Goal: Obtain resource: Obtain resource

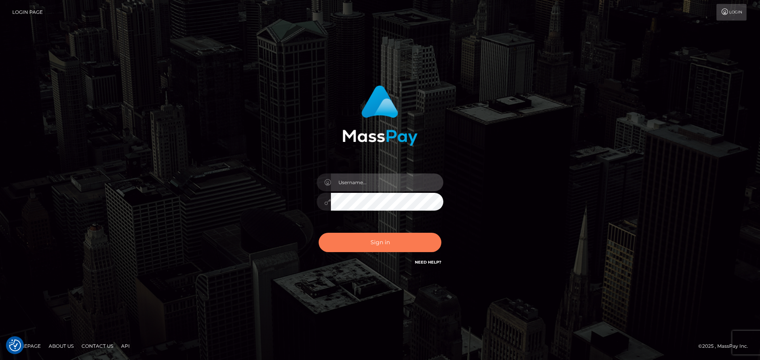
type input "[DOMAIN_NAME]"
click at [356, 247] on button "Sign in" at bounding box center [380, 242] width 123 height 19
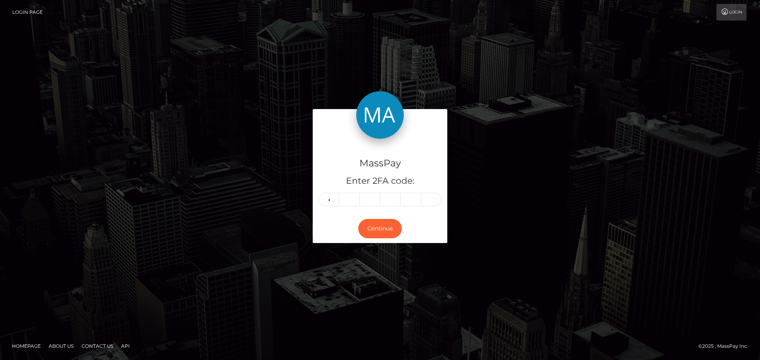
type input "0"
type input "7"
type input "2"
type input "9"
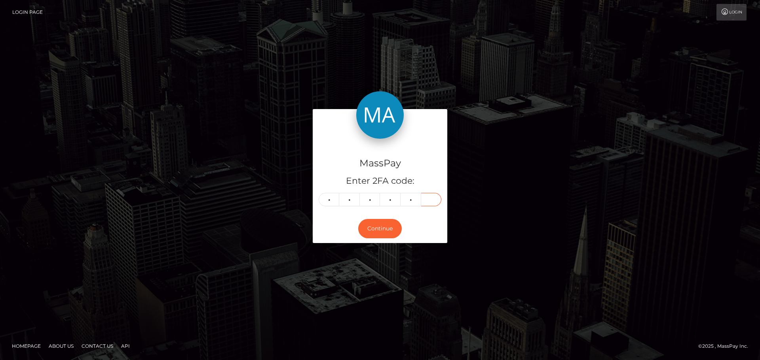
type input "7"
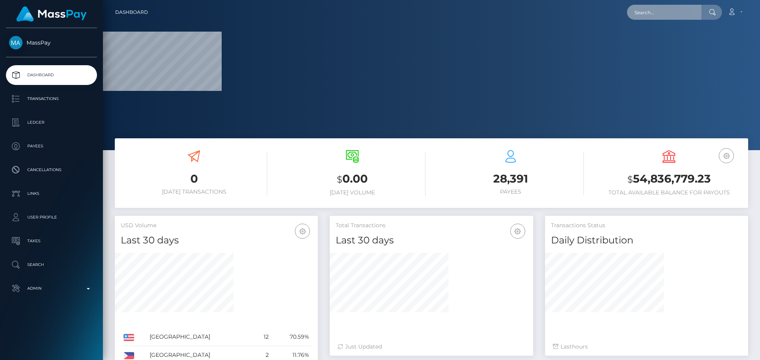
drag, startPoint x: 664, startPoint y: 9, endPoint x: 666, endPoint y: 14, distance: 4.6
click at [666, 14] on input "text" at bounding box center [664, 12] width 74 height 15
paste input "[EMAIL_ADDRESS][DOMAIN_NAME]"
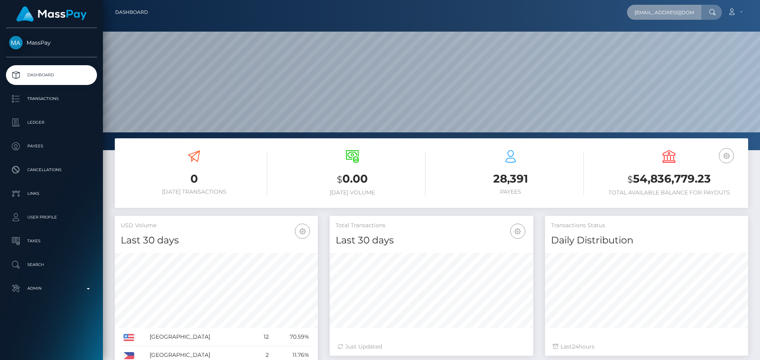
scroll to position [140, 203]
click at [666, 14] on input "[EMAIL_ADDRESS][DOMAIN_NAME]" at bounding box center [664, 12] width 74 height 15
type input "[EMAIL_ADDRESS][DOMAIN_NAME]"
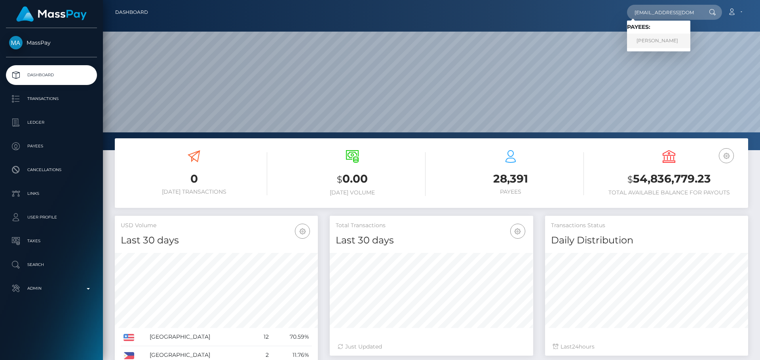
click at [661, 41] on link "Zainabu Amina Ohuru" at bounding box center [658, 41] width 63 height 15
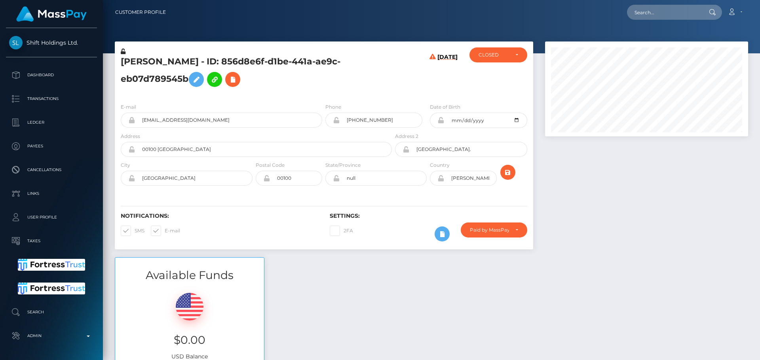
scroll to position [95, 203]
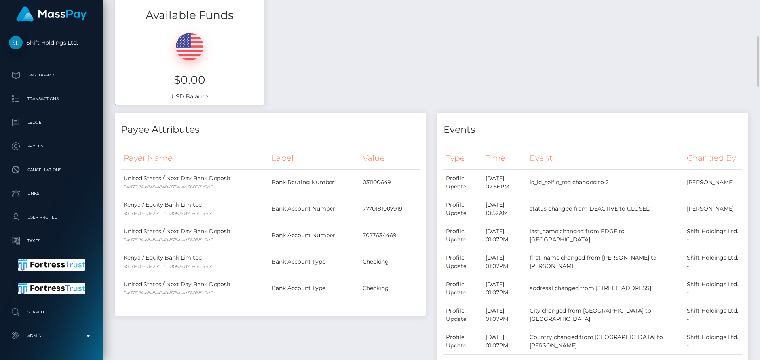
scroll to position [0, 0]
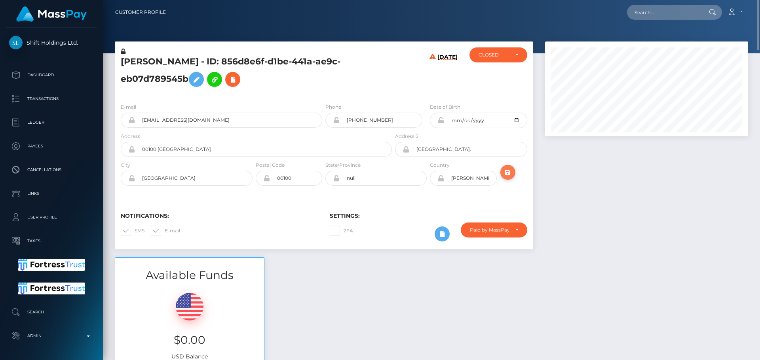
click at [506, 171] on icon "submit" at bounding box center [507, 173] width 9 height 10
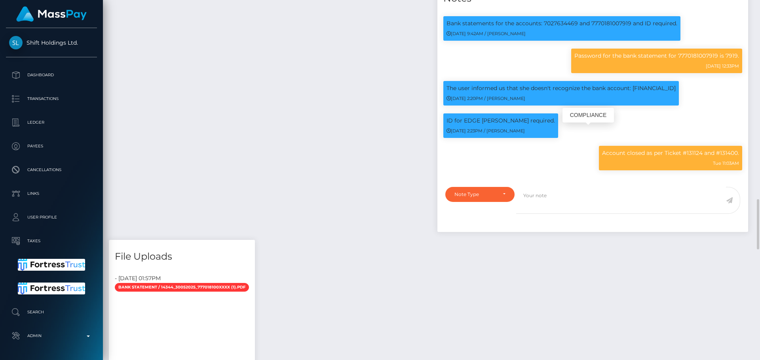
scroll to position [95, 203]
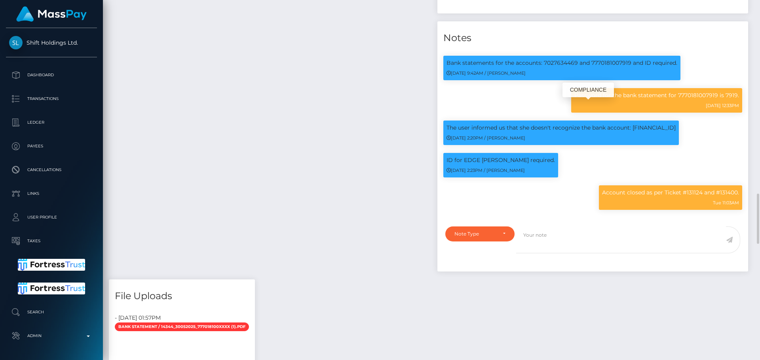
click at [732, 100] on p "Password for the bank statement for 7770181007919 is 7919." at bounding box center [656, 95] width 165 height 8
copy p "7919"
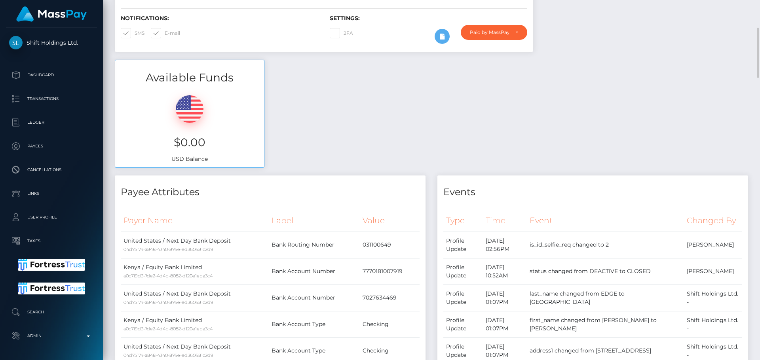
scroll to position [0, 0]
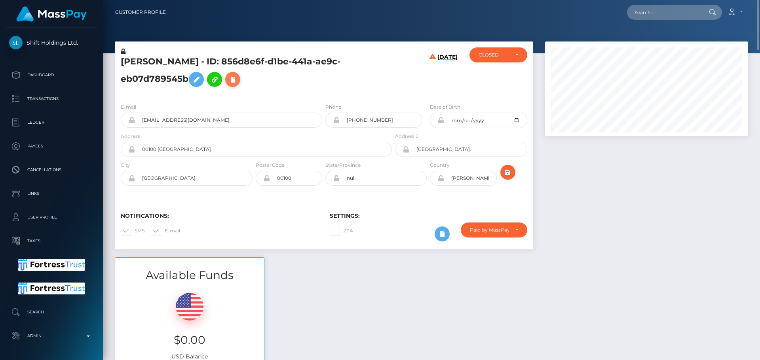
click at [236, 81] on icon at bounding box center [232, 80] width 9 height 10
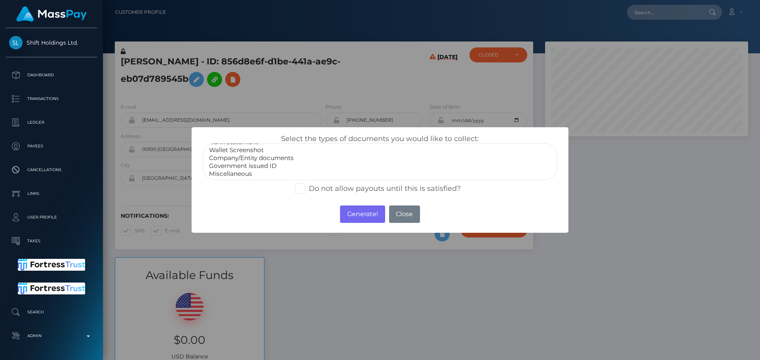
scroll to position [16, 0]
select select "Miscellaneous"
click at [242, 172] on option "Miscellaneous" at bounding box center [379, 174] width 343 height 8
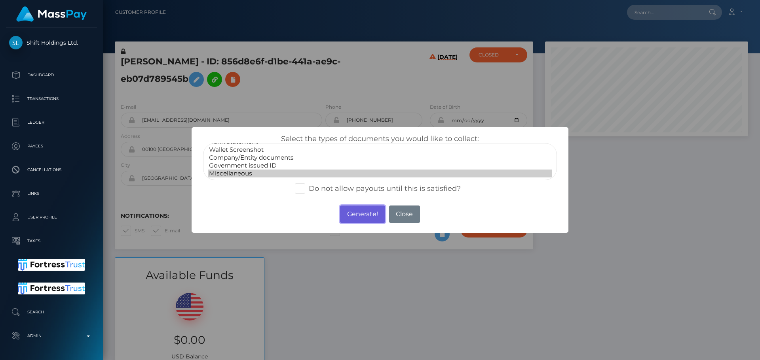
click at [354, 213] on button "Generate!" at bounding box center [362, 214] width 45 height 17
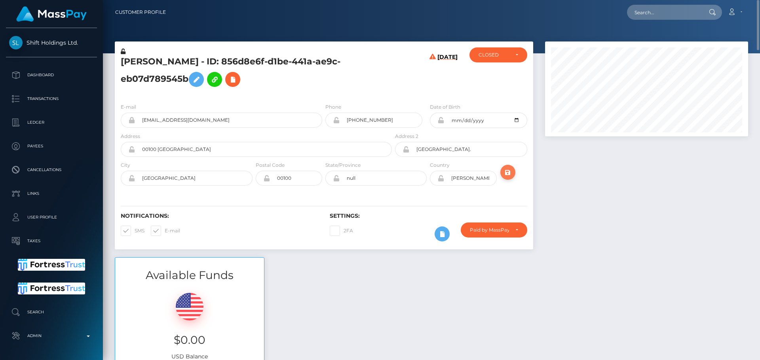
click at [510, 175] on icon "submit" at bounding box center [507, 173] width 9 height 10
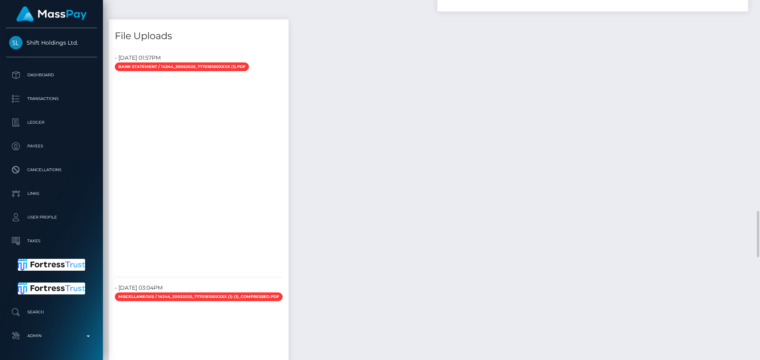
scroll to position [95, 203]
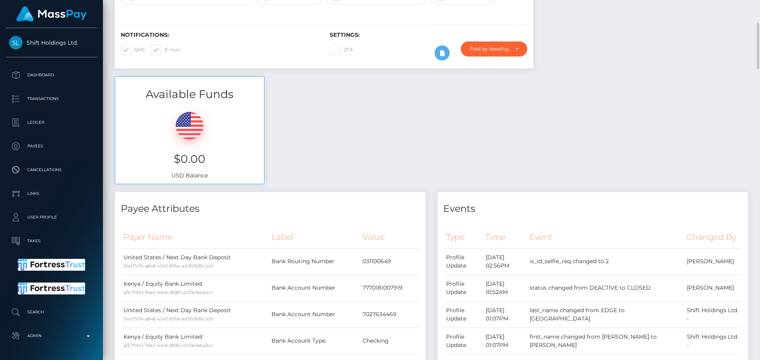
scroll to position [0, 0]
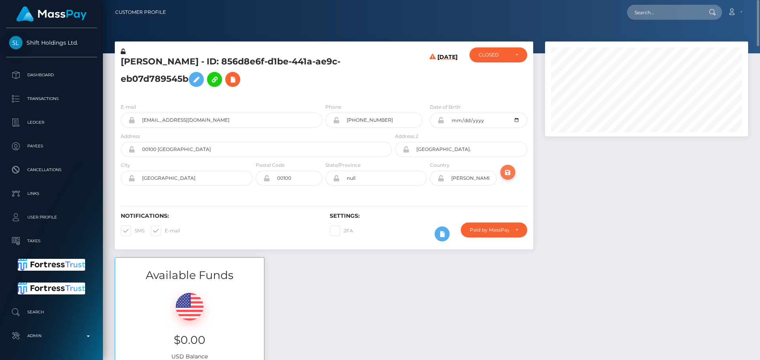
click at [505, 172] on icon "submit" at bounding box center [507, 173] width 9 height 10
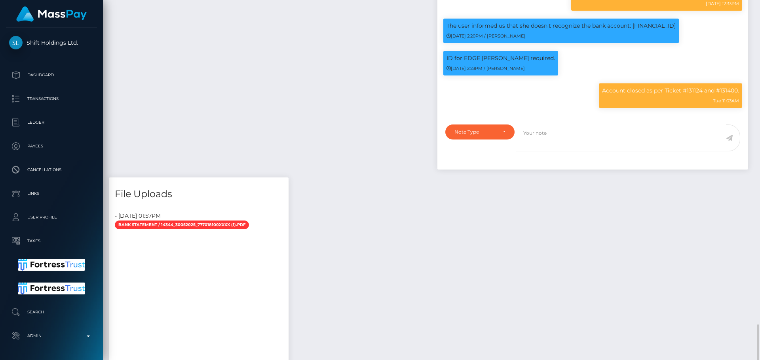
scroll to position [1408, 0]
